Goal: Transaction & Acquisition: Purchase product/service

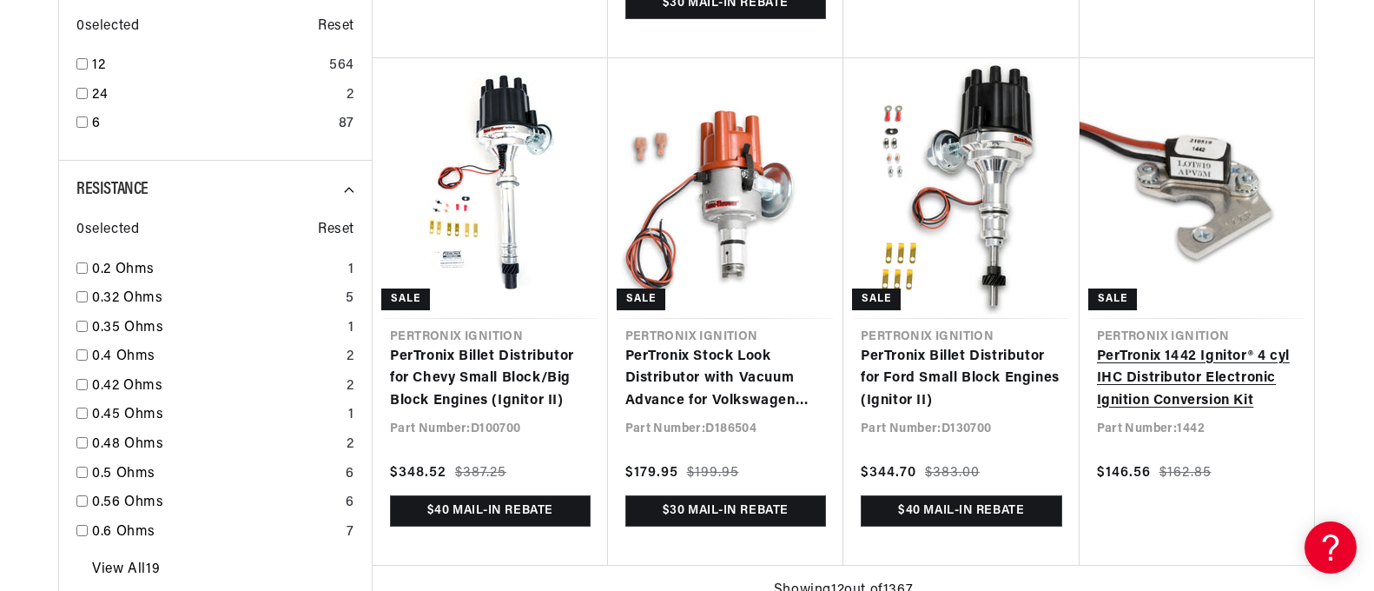
scroll to position [0, 929]
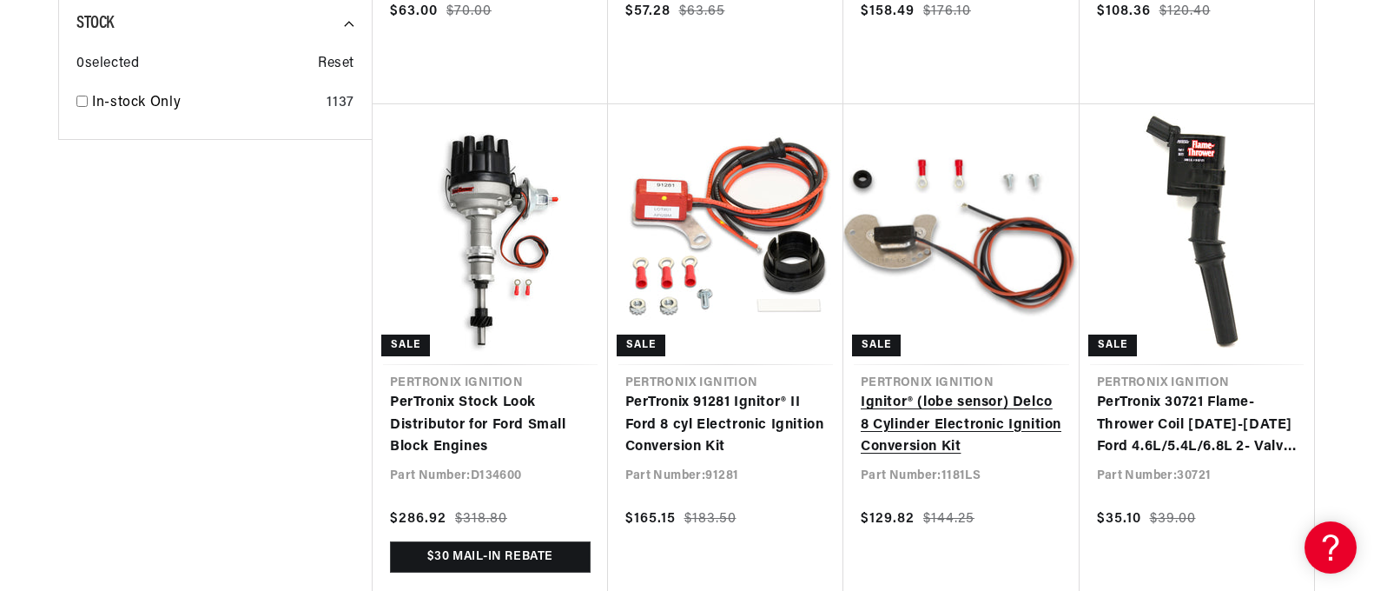
scroll to position [0, 1031]
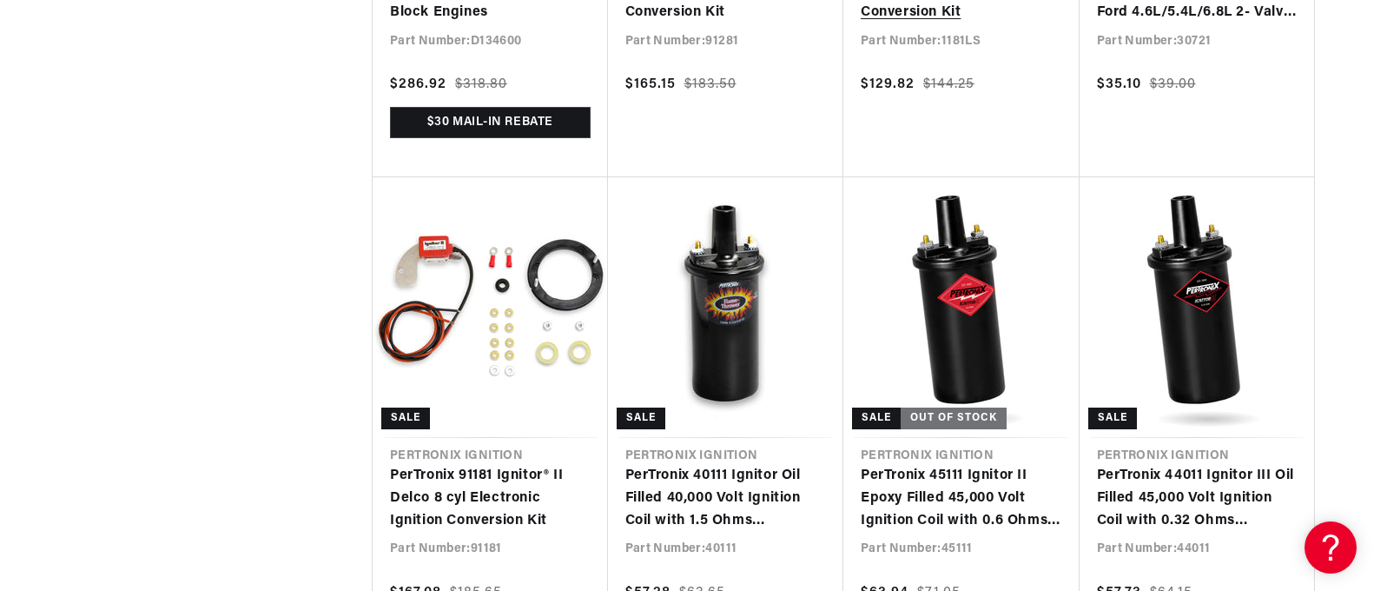
scroll to position [3996, 0]
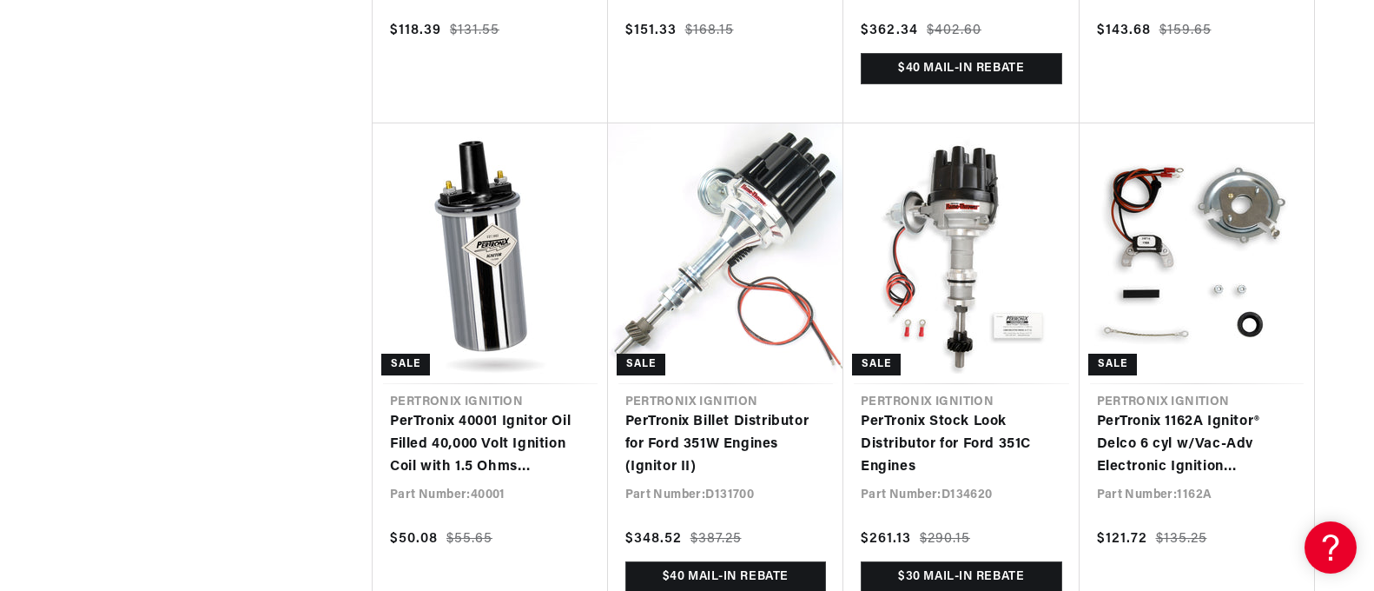
scroll to position [0, 929]
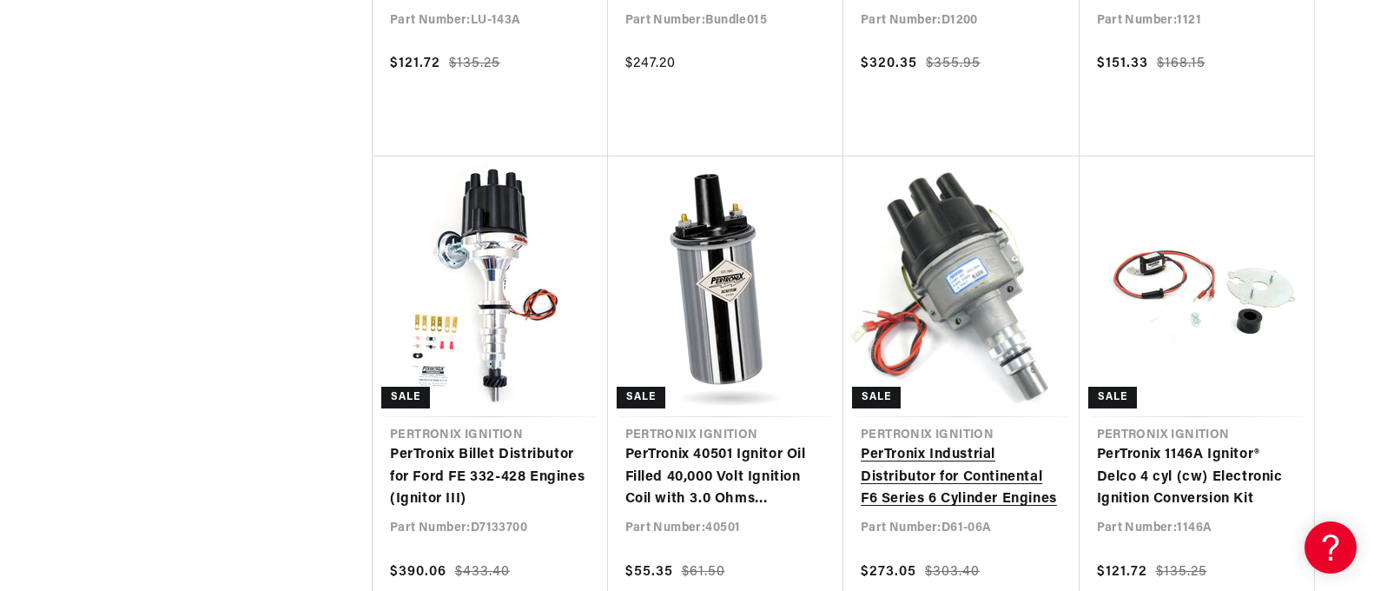
scroll to position [0, 1667]
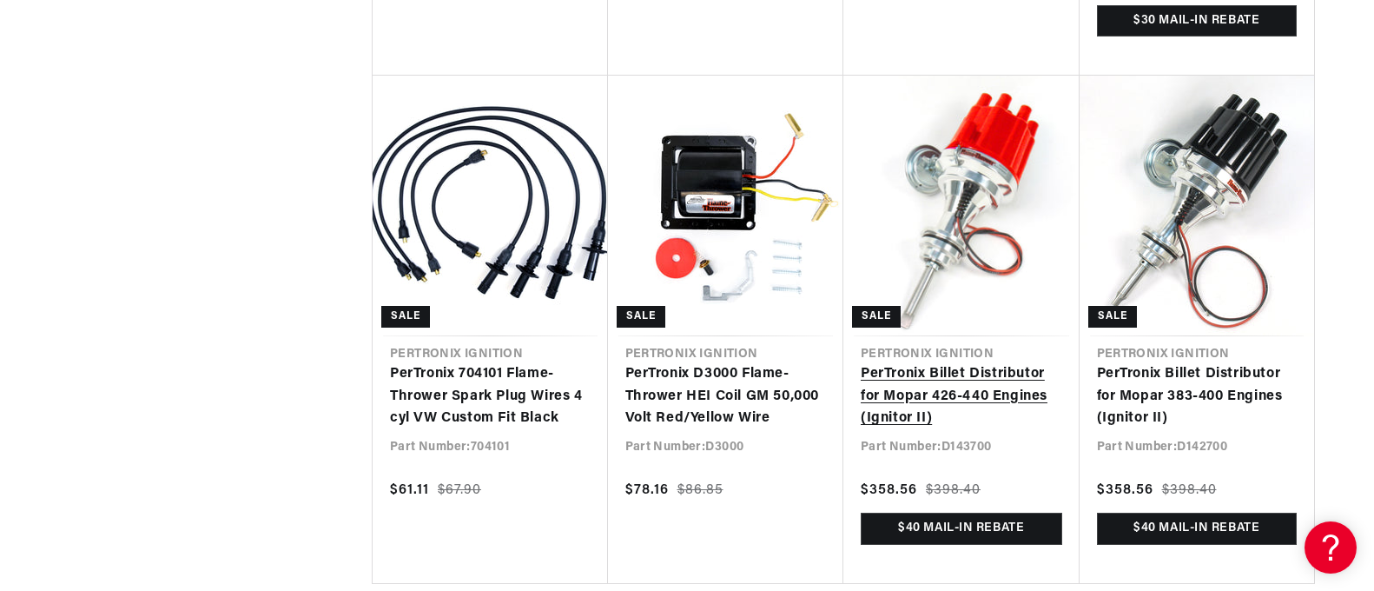
click at [936, 363] on link "PerTronix Billet Distributor for Mopar 426-440 Engines (Ignitor II)" at bounding box center [962, 396] width 202 height 67
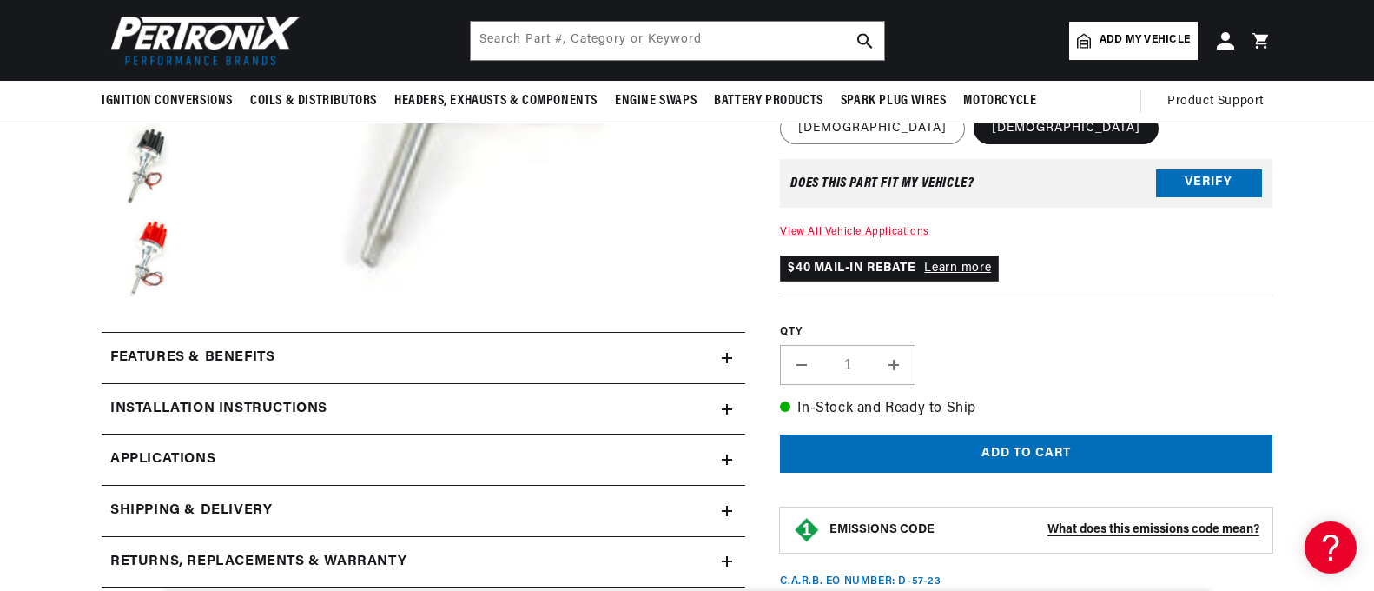
scroll to position [0, 929]
click at [523, 358] on div "Features & Benefits" at bounding box center [412, 358] width 620 height 23
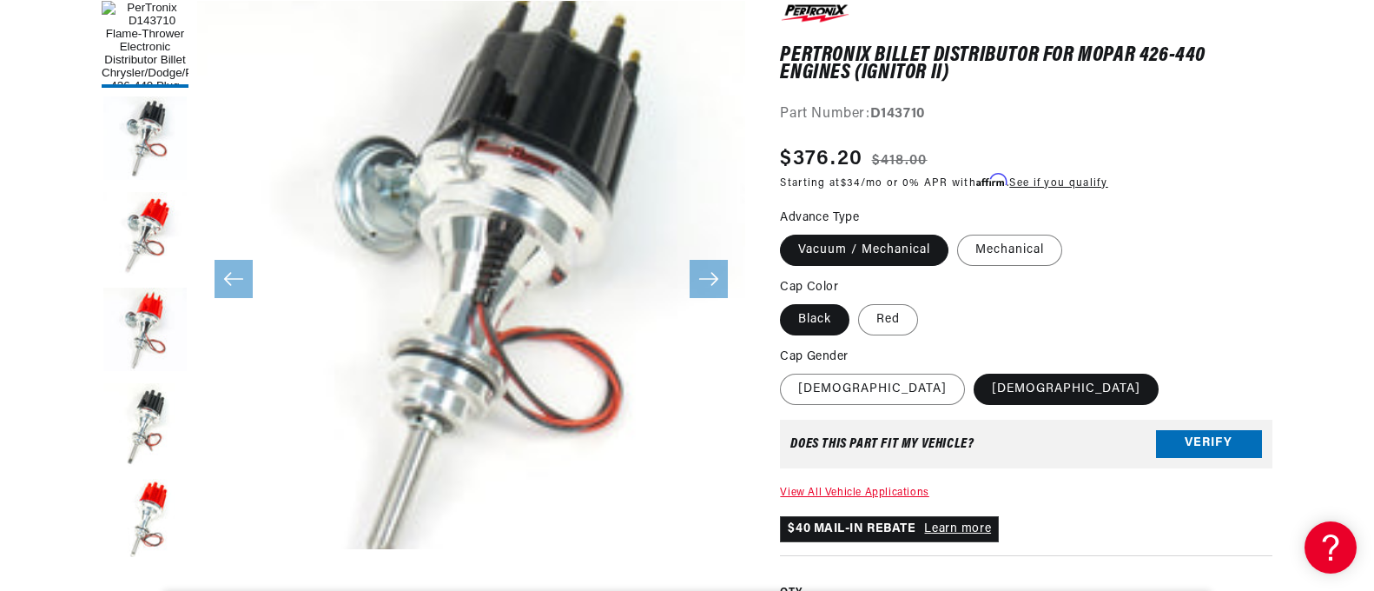
click at [815, 247] on label "Vacuum / Mechanical" at bounding box center [864, 250] width 169 height 31
click at [785, 232] on input "Vacuum / Mechanical" at bounding box center [784, 231] width 1 height 1
click at [810, 389] on label "[DEMOGRAPHIC_DATA]" at bounding box center [872, 389] width 185 height 31
click at [785, 371] on input "[DEMOGRAPHIC_DATA]" at bounding box center [784, 370] width 1 height 1
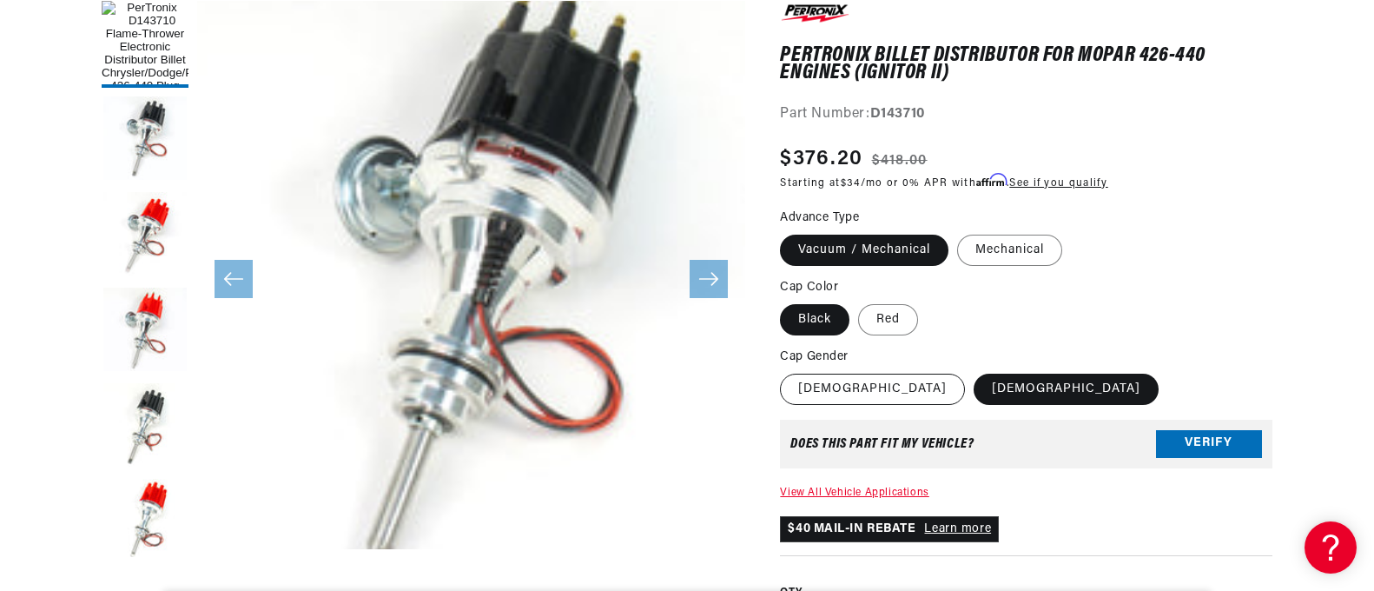
radio input "true"
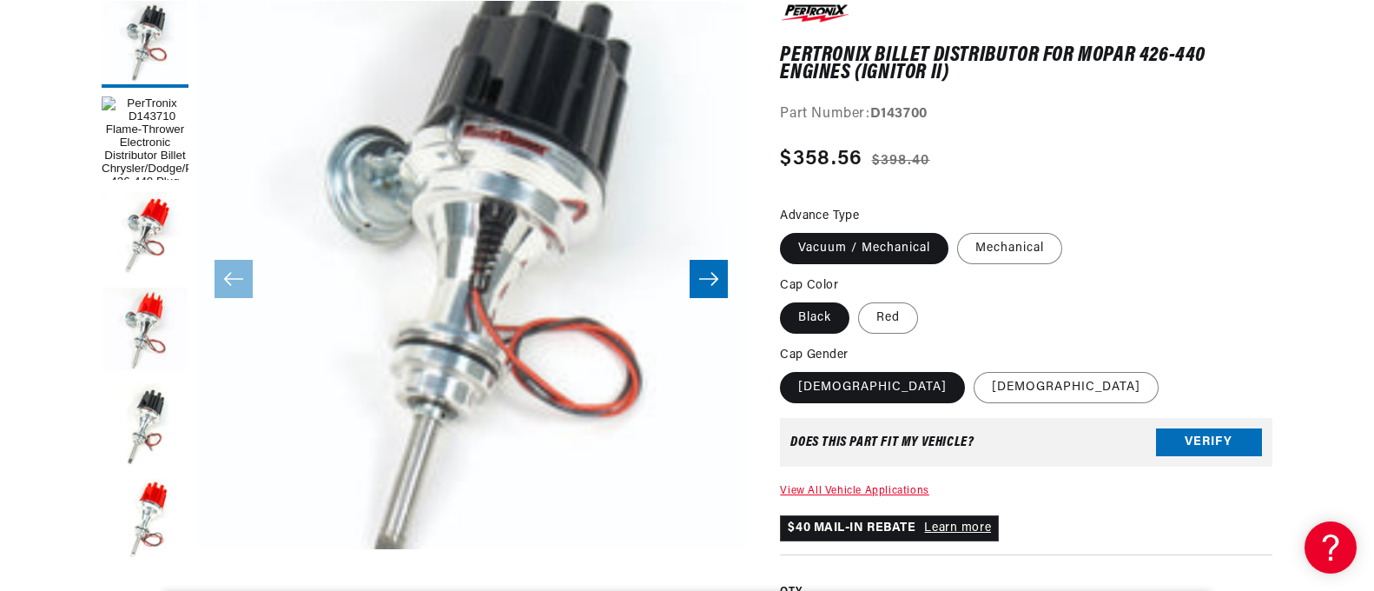
scroll to position [0, 1857]
